Goal: Information Seeking & Learning: Learn about a topic

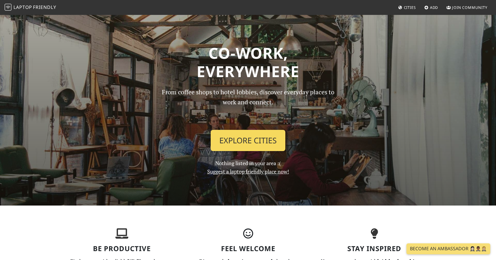
click at [253, 142] on link "Explore Cities" at bounding box center [248, 140] width 75 height 21
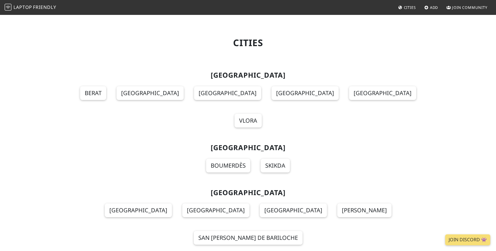
scroll to position [1269, 0]
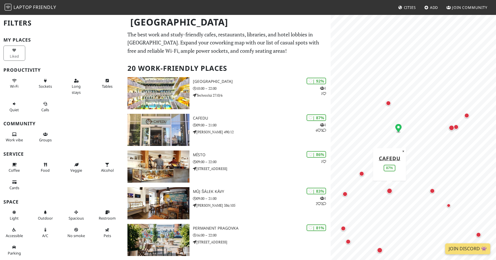
click at [390, 191] on div "Map marker" at bounding box center [390, 191] width 6 height 6
click at [347, 195] on div "Map marker" at bounding box center [344, 194] width 5 height 5
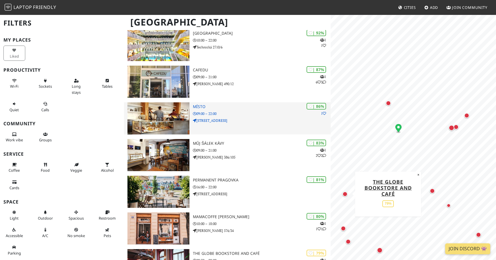
scroll to position [56, 0]
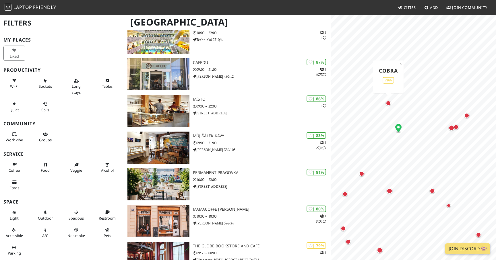
click at [389, 103] on div "Map marker" at bounding box center [388, 103] width 5 height 5
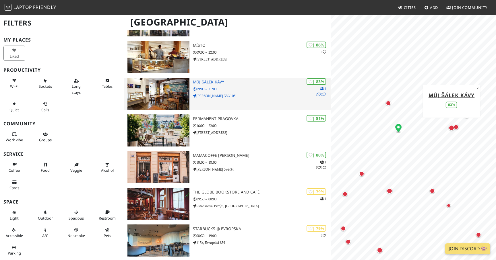
scroll to position [0, 0]
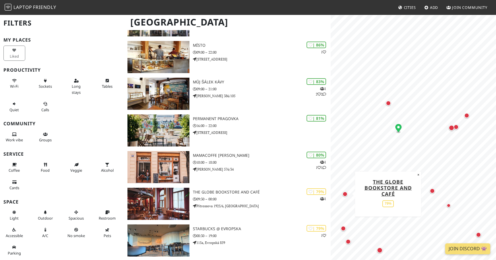
click at [346, 194] on div "Map marker" at bounding box center [344, 194] width 5 height 5
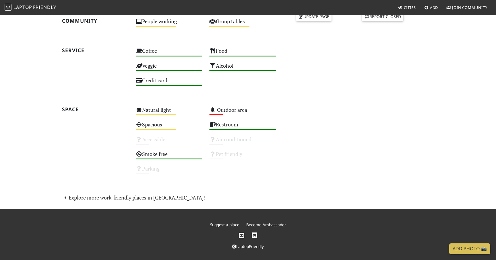
scroll to position [279, 0]
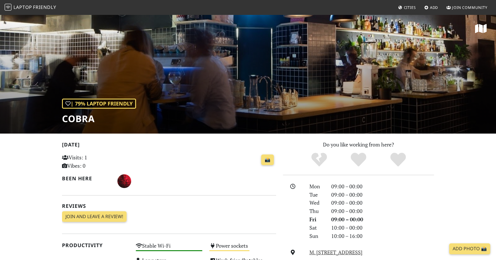
click at [183, 96] on div "| 79% Laptop Friendly Cobra" at bounding box center [248, 73] width 496 height 119
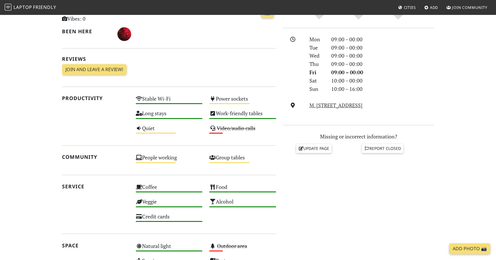
scroll to position [50, 0]
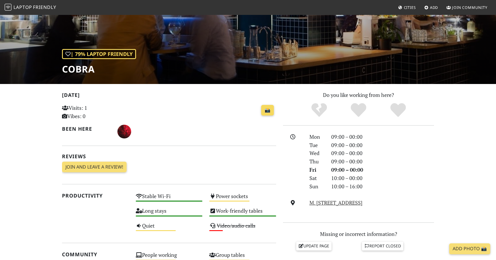
click at [269, 111] on link "📸" at bounding box center [267, 110] width 13 height 11
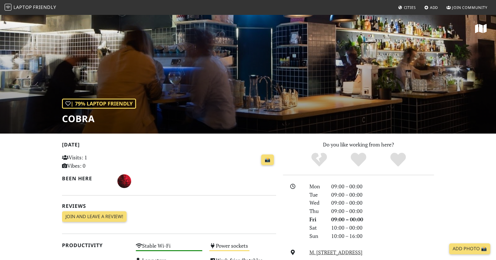
scroll to position [0, 0]
click at [80, 119] on h1 "Cobra" at bounding box center [99, 118] width 74 height 11
copy h1 "Cobra"
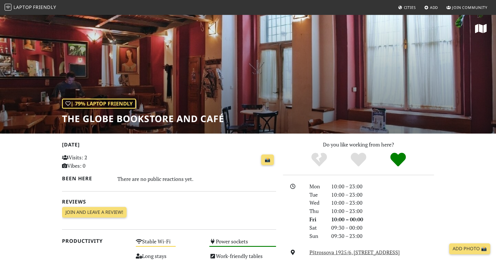
click at [155, 119] on h1 "The Globe Bookstore And Café" at bounding box center [143, 118] width 162 height 11
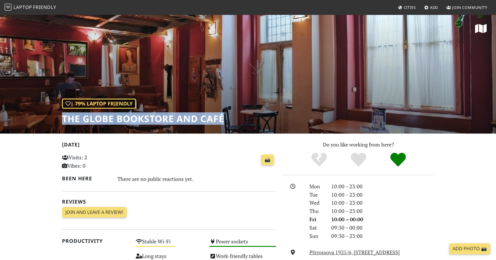
click at [155, 119] on h1 "The Globe Bookstore And Café" at bounding box center [143, 118] width 162 height 11
copy div "The Globe Bookstore And Café"
